Goal: Information Seeking & Learning: Learn about a topic

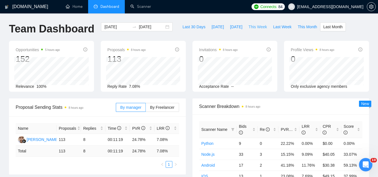
click at [251, 28] on span "This Week" at bounding box center [258, 27] width 18 height 6
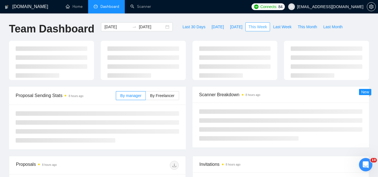
type input "[DATE]"
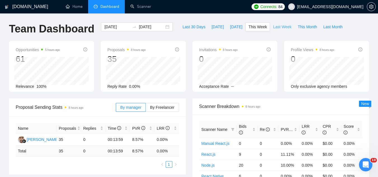
click at [273, 27] on span "Last Week" at bounding box center [282, 27] width 18 height 6
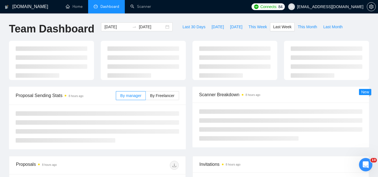
type input "[DATE]"
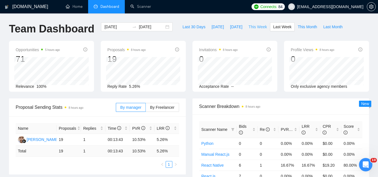
click at [251, 25] on span "This Week" at bounding box center [258, 27] width 18 height 6
type input "[DATE]"
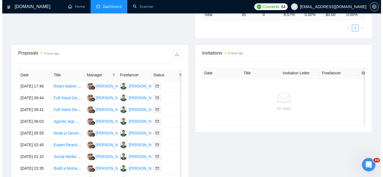
scroll to position [224, 0]
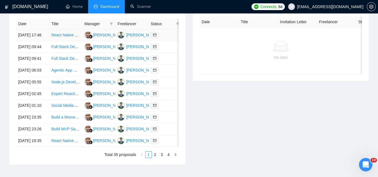
click at [63, 41] on td "React Native Developer for Android 15 and Web Integration" at bounding box center [65, 35] width 33 height 12
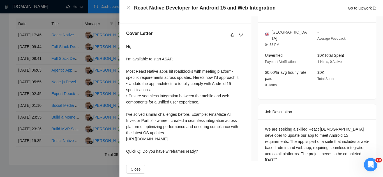
scroll to position [140, 0]
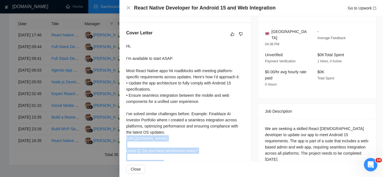
drag, startPoint x: 126, startPoint y: 138, endPoint x: 176, endPoint y: 145, distance: 50.7
click at [176, 145] on div "Cover Letter Hi, I’m available to start ASAP. Most React Native apps hit roadbl…" at bounding box center [184, 99] width 131 height 152
copy div "[URL][DOMAIN_NAME]"
